Goal: Task Accomplishment & Management: Manage account settings

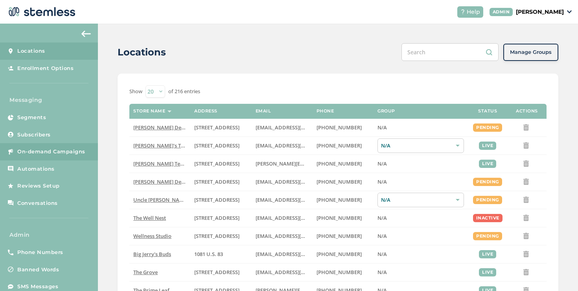
click at [51, 151] on span "On-demand Campaigns" at bounding box center [51, 152] width 68 height 8
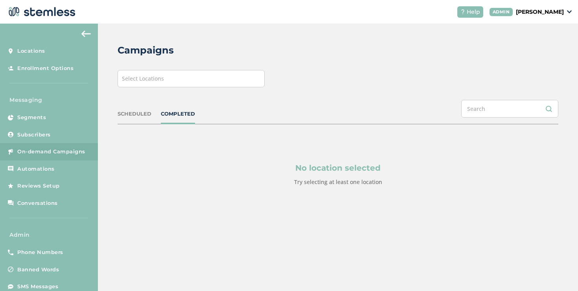
click at [132, 81] on span "Select Locations" at bounding box center [143, 78] width 42 height 7
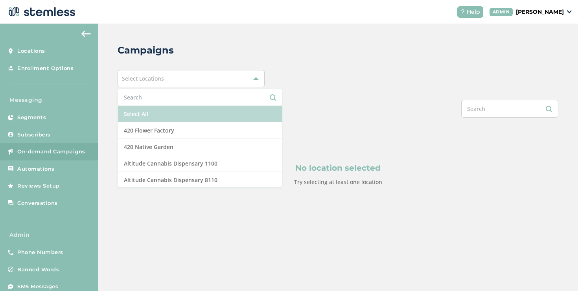
click at [145, 110] on li "Select All" at bounding box center [200, 114] width 164 height 17
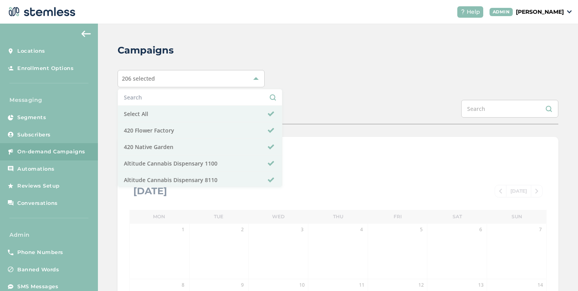
click at [289, 99] on div "Campaigns 206 selected Select All 420 Flower Factory 420 Native Garden Altitude…" at bounding box center [338, 278] width 480 height 509
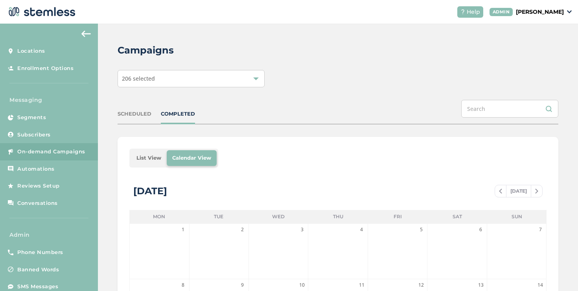
click at [144, 156] on li "List View" at bounding box center [149, 158] width 36 height 16
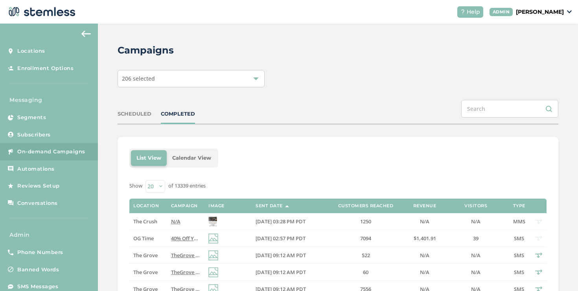
scroll to position [10, 0]
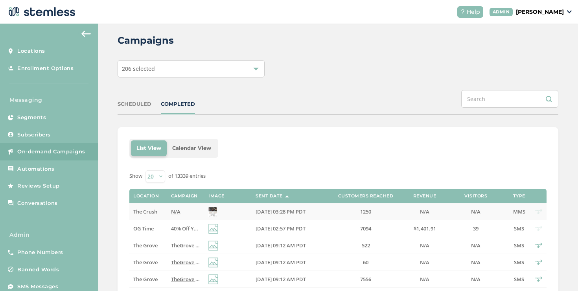
click at [178, 212] on span "N/A" at bounding box center [175, 211] width 9 height 7
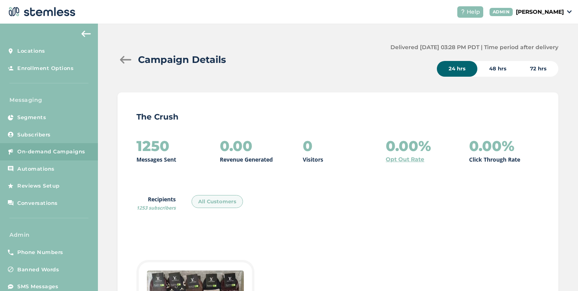
click at [127, 60] on div at bounding box center [126, 60] width 16 height 8
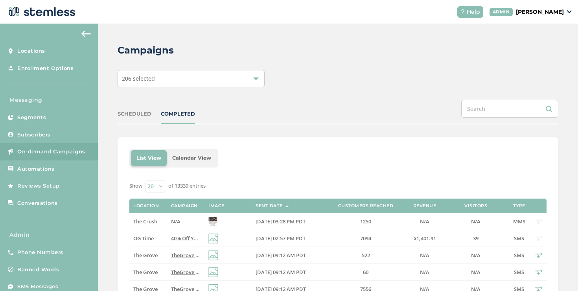
scroll to position [118, 0]
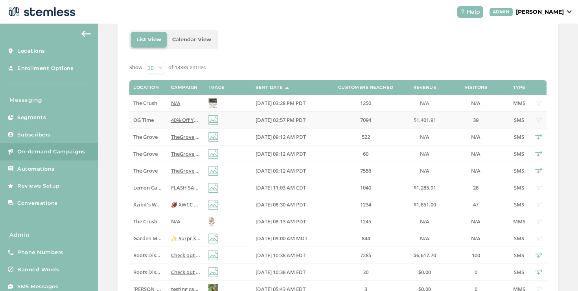
click at [183, 119] on span "40% Off Your Favorite Brands [DATE] at OG Time...Click The Link to Learn More!.…" at bounding box center [294, 119] width 246 height 7
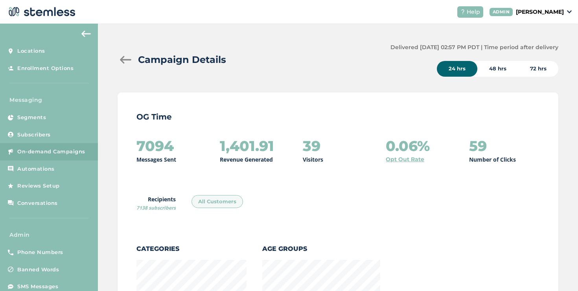
scroll to position [858, 436]
click at [126, 58] on div at bounding box center [126, 60] width 16 height 8
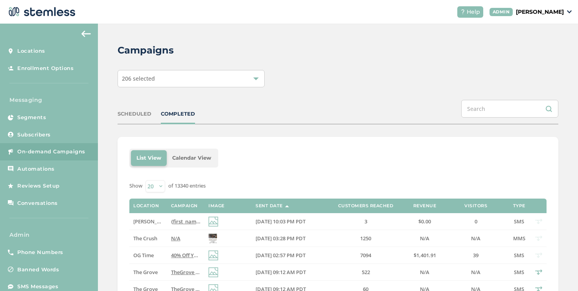
click at [180, 113] on div "COMPLETED" at bounding box center [178, 114] width 34 height 8
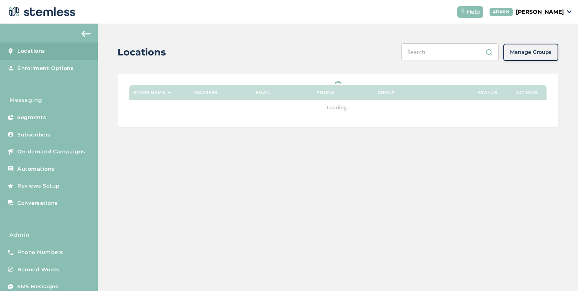
click at [517, 13] on p "[PERSON_NAME]" at bounding box center [540, 12] width 48 height 8
click at [535, 52] on ul "Go to Website Profile Impersonate Logout" at bounding box center [544, 49] width 48 height 60
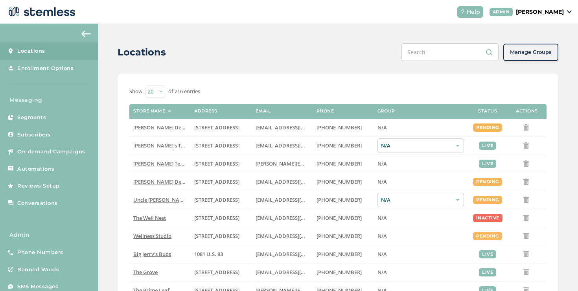
click at [549, 8] on p "[PERSON_NAME]" at bounding box center [540, 12] width 48 height 8
click at [559, 54] on span "Impersonate" at bounding box center [544, 57] width 39 height 8
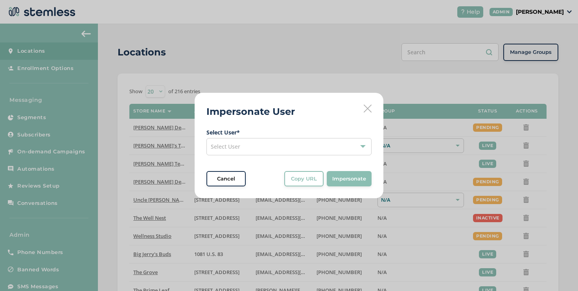
click at [236, 139] on div "Select User" at bounding box center [289, 146] width 165 height 17
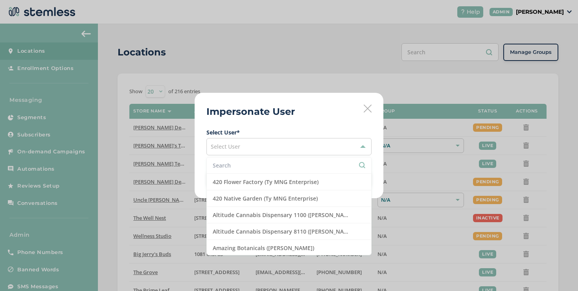
click at [244, 162] on input "text" at bounding box center [289, 165] width 153 height 8
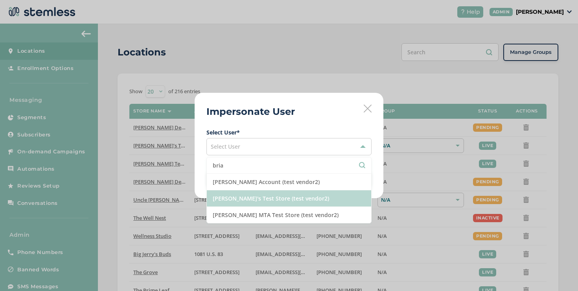
type input "bria"
click at [245, 194] on li "[PERSON_NAME]'s Test Store (test vendor2)" at bounding box center [289, 198] width 164 height 17
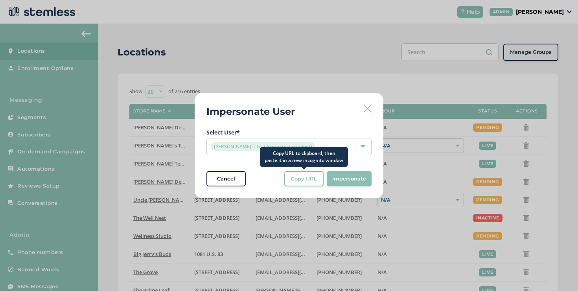
click at [307, 182] on span "Copy URL" at bounding box center [304, 179] width 26 height 8
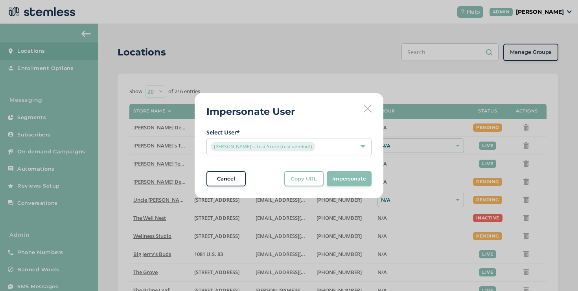
click at [234, 179] on span "Cancel" at bounding box center [226, 179] width 18 height 8
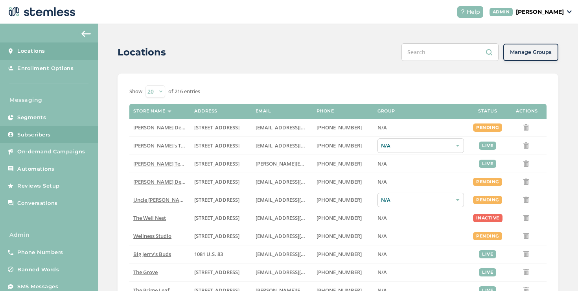
click at [70, 138] on link "Subscribers" at bounding box center [49, 134] width 98 height 17
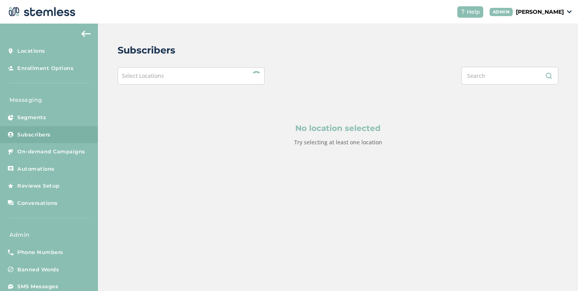
click at [172, 76] on div "Select Locations" at bounding box center [191, 75] width 147 height 17
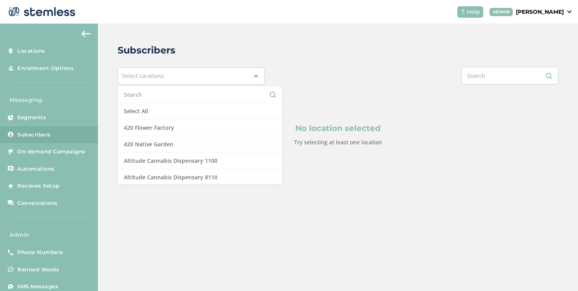
click at [160, 96] on input "text" at bounding box center [200, 94] width 152 height 8
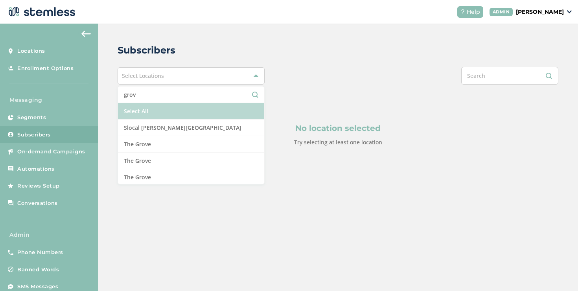
type input "grov"
click at [139, 114] on li "Select All" at bounding box center [191, 111] width 146 height 17
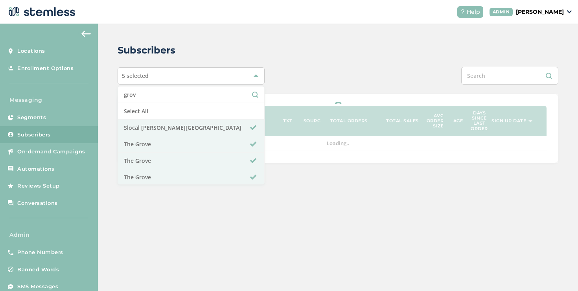
click at [308, 69] on div at bounding box center [429, 76] width 257 height 18
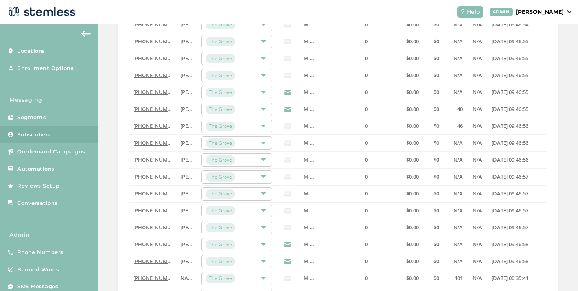
scroll to position [256, 0]
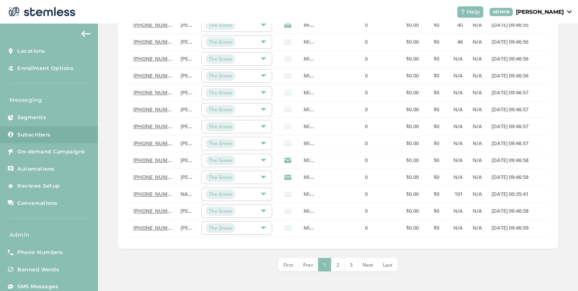
click at [380, 268] on li "Last" at bounding box center [388, 264] width 20 height 13
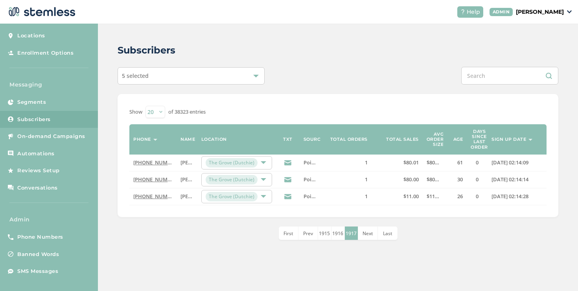
scroll to position [17, 0]
